Goal: Task Accomplishment & Management: Use online tool/utility

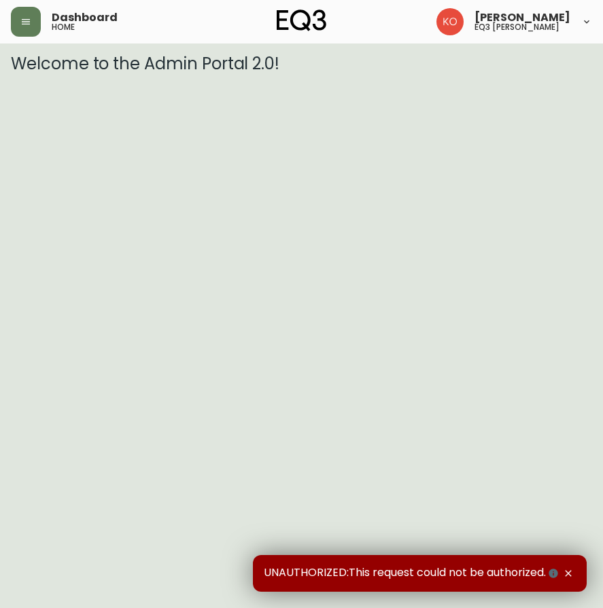
click at [43, 12] on div "Dashboard home" at bounding box center [108, 22] width 194 height 30
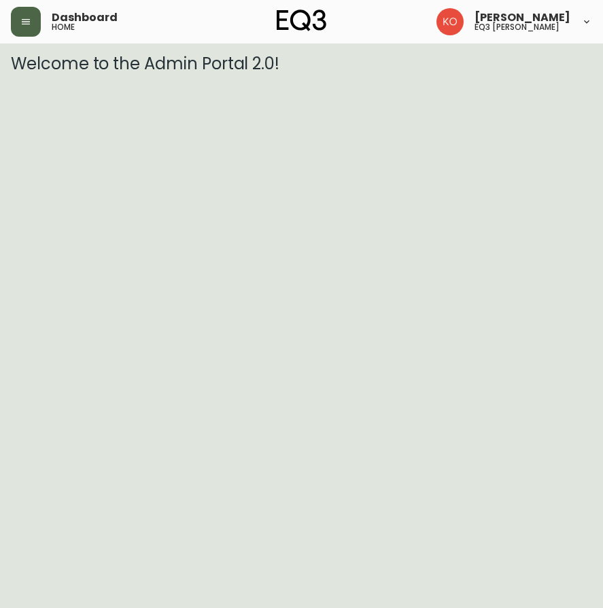
click at [35, 19] on button "button" at bounding box center [26, 22] width 30 height 30
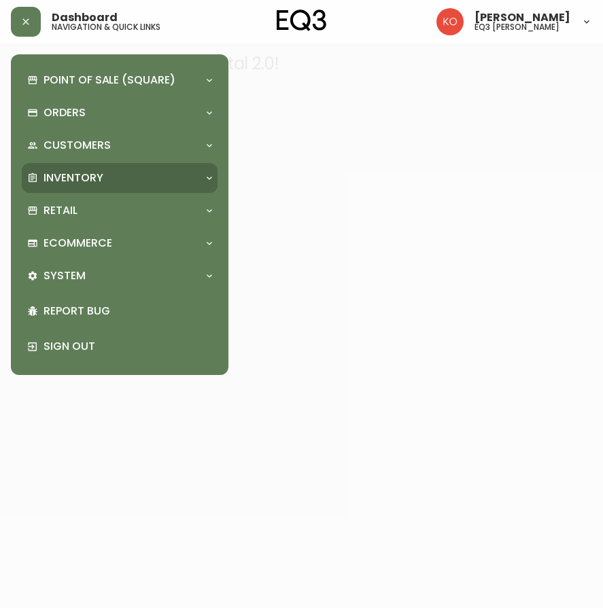
click at [67, 173] on p "Inventory" at bounding box center [74, 178] width 60 height 15
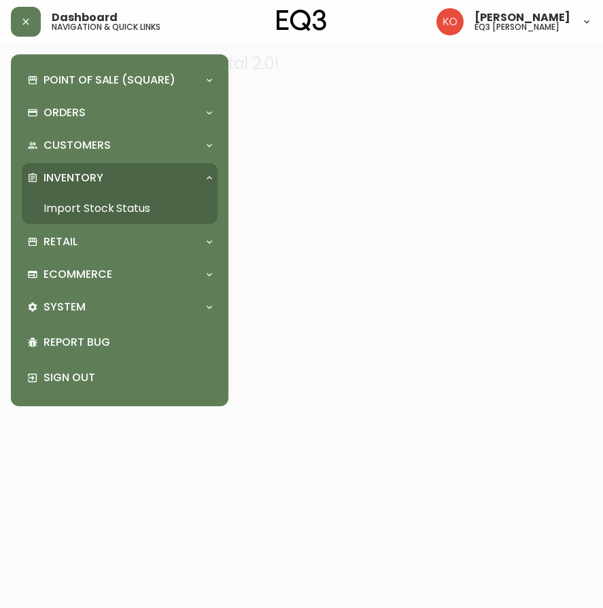
click at [77, 204] on link "Import Stock Status" at bounding box center [120, 208] width 196 height 31
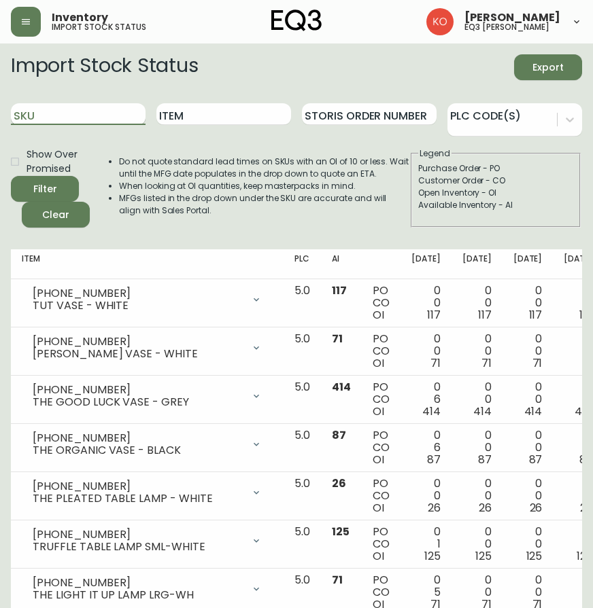
click at [41, 114] on input "SKU" at bounding box center [78, 114] width 135 height 22
paste input "[PHONE_NUMBER]"
type input "[PHONE_NUMBER]"
click at [11, 176] on button "Filter" at bounding box center [45, 189] width 68 height 26
